Goal: Information Seeking & Learning: Learn about a topic

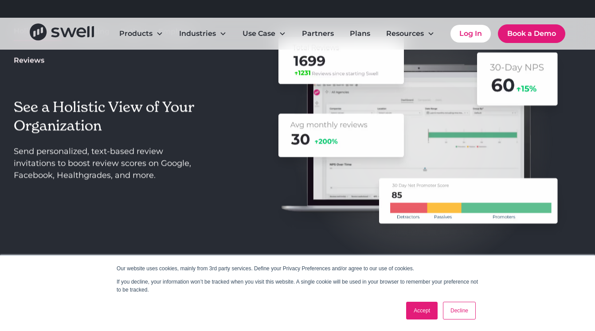
scroll to position [1242, 0]
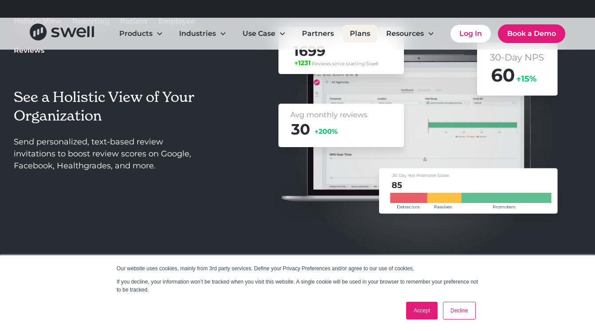
click at [350, 32] on link "Plans" at bounding box center [359, 34] width 35 height 18
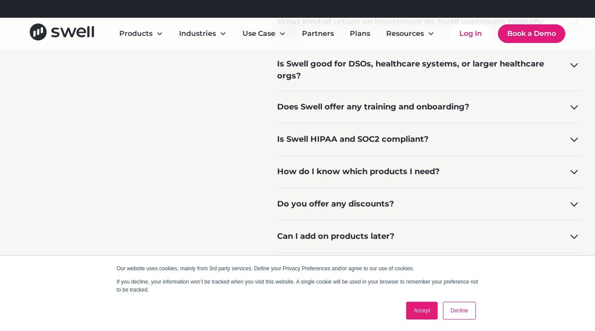
scroll to position [768, 0]
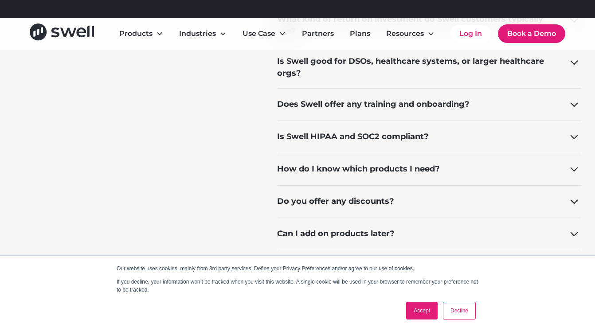
click at [416, 311] on link "Accept" at bounding box center [421, 311] width 31 height 18
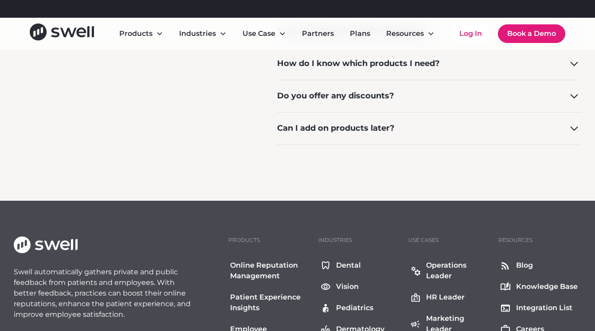
scroll to position [874, 0]
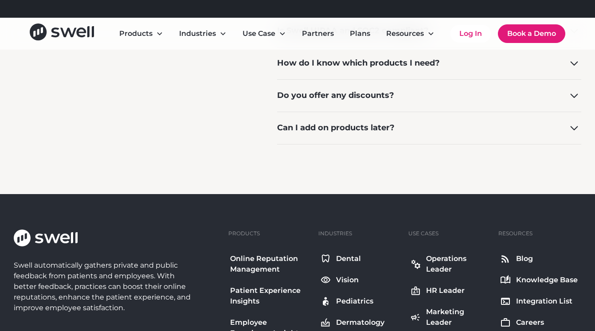
click at [403, 94] on div "Do you offer any discounts?" at bounding box center [429, 95] width 304 height 32
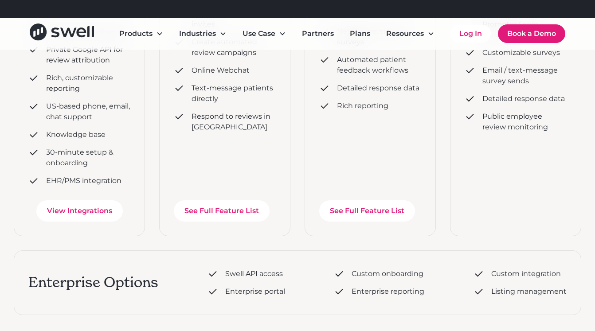
scroll to position [326, 0]
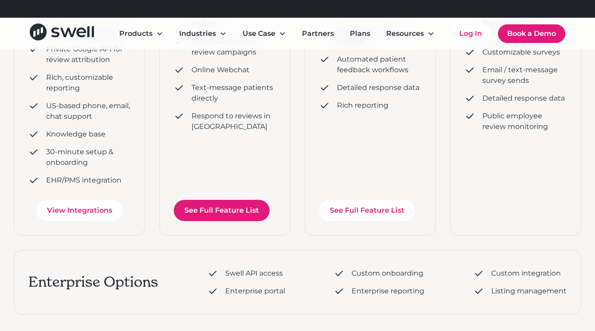
click at [238, 214] on link "See Full Feature List" at bounding box center [222, 210] width 96 height 21
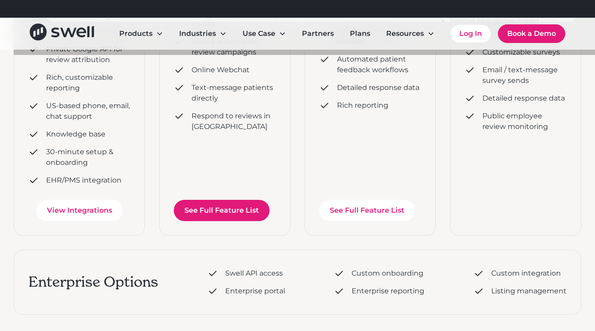
click at [228, 213] on link "See Full Feature List" at bounding box center [222, 210] width 96 height 21
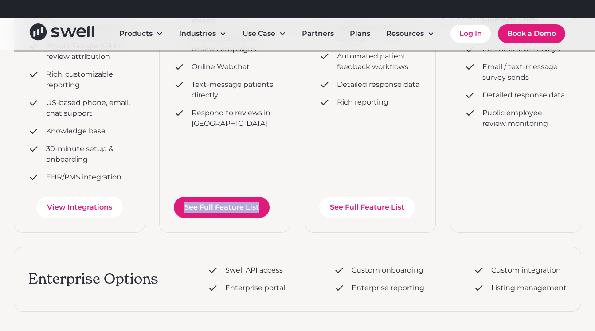
click at [210, 209] on link "See Full Feature List" at bounding box center [222, 207] width 96 height 21
click at [207, 207] on link "See Full Feature List" at bounding box center [222, 207] width 96 height 21
click at [203, 201] on link "See Full Feature List" at bounding box center [222, 207] width 96 height 21
click at [201, 186] on div "For boosting your online reputation Schedule Now Personalize review invites Cre…" at bounding box center [224, 52] width 131 height 361
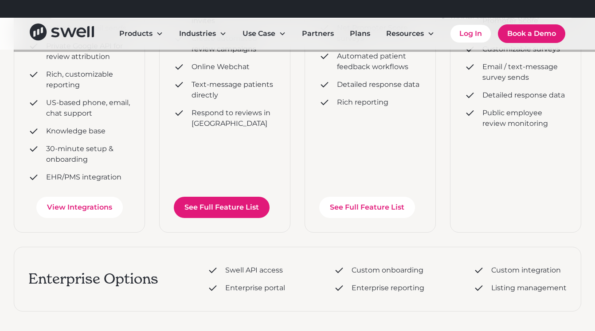
click at [198, 213] on link "See Full Feature List" at bounding box center [222, 207] width 96 height 21
